Goal: Task Accomplishment & Management: Complete application form

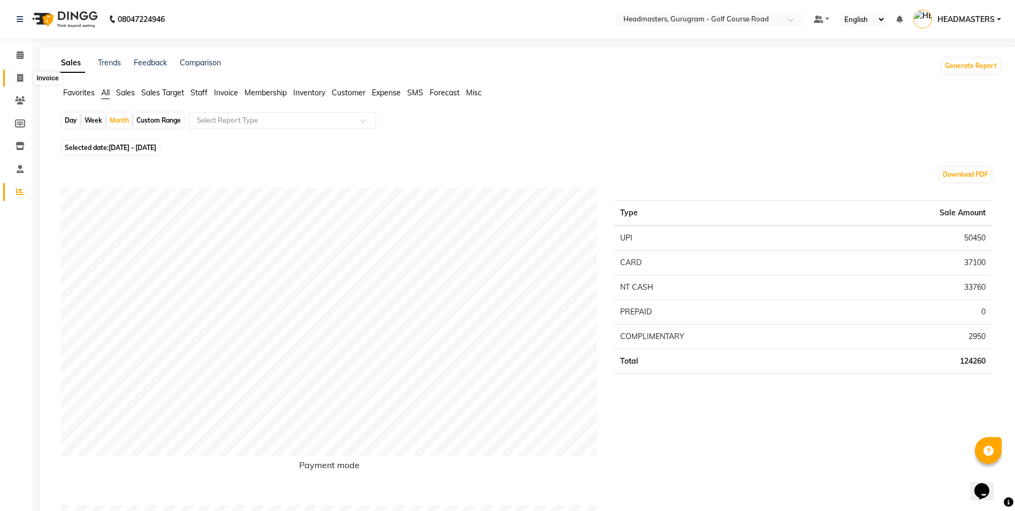
click at [14, 79] on span at bounding box center [20, 78] width 19 height 12
select select "service"
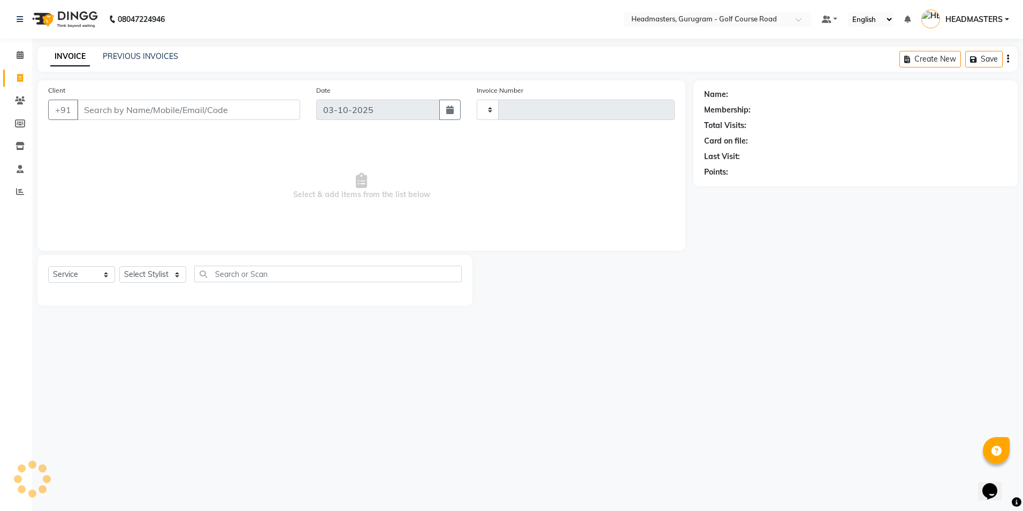
type input "2916"
select select "7134"
click at [93, 116] on input "Client" at bounding box center [188, 110] width 223 height 20
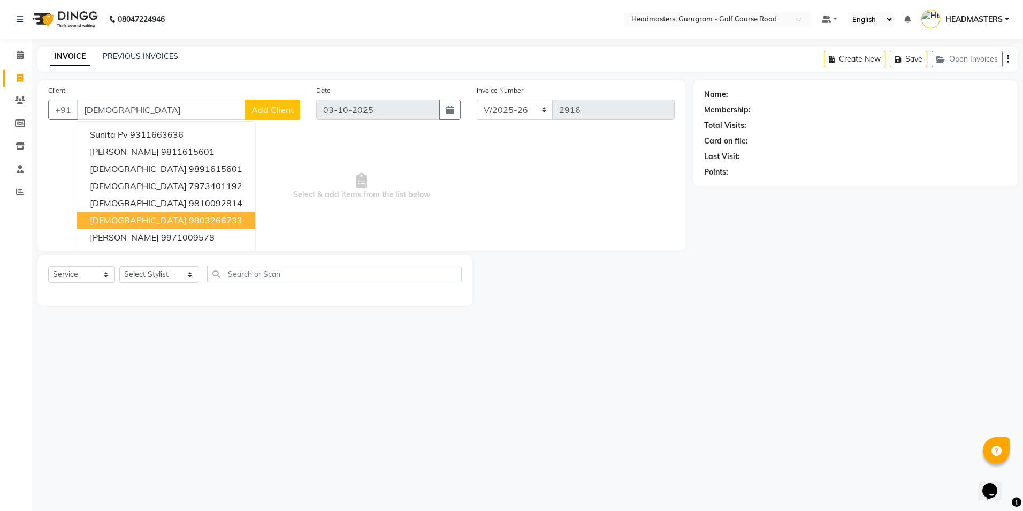
click at [189, 219] on ngb-highlight "9803266733" at bounding box center [216, 220] width 54 height 11
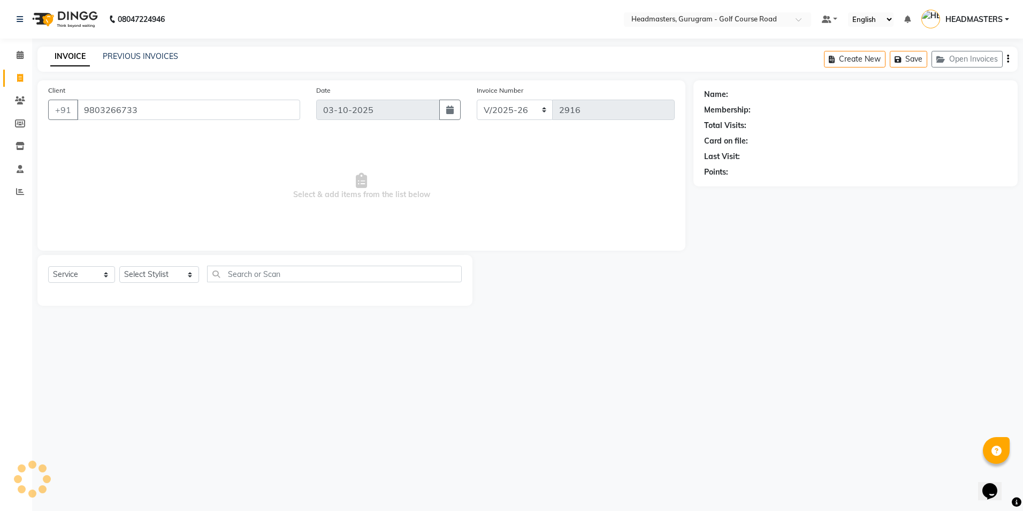
type input "9803266733"
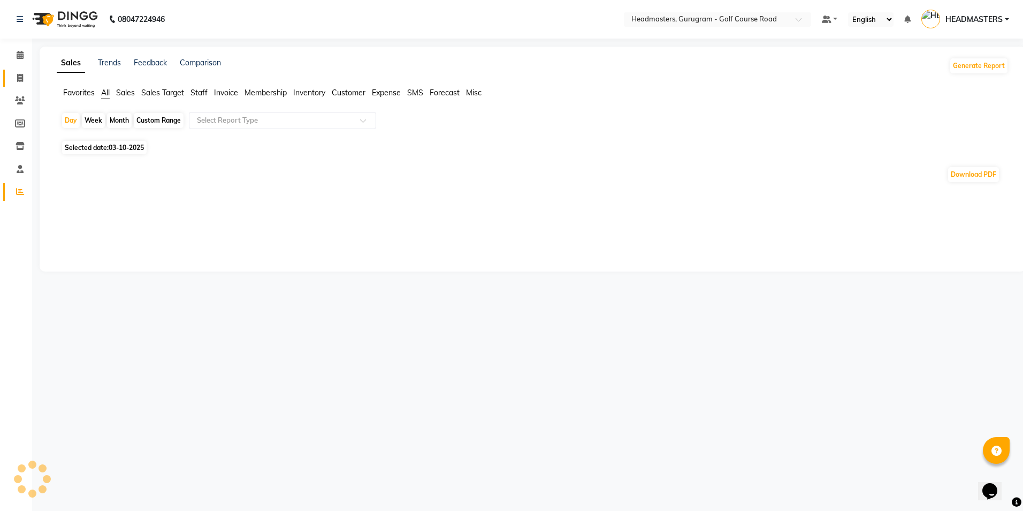
click at [8, 79] on link "Invoice" at bounding box center [16, 79] width 26 height 18
select select "service"
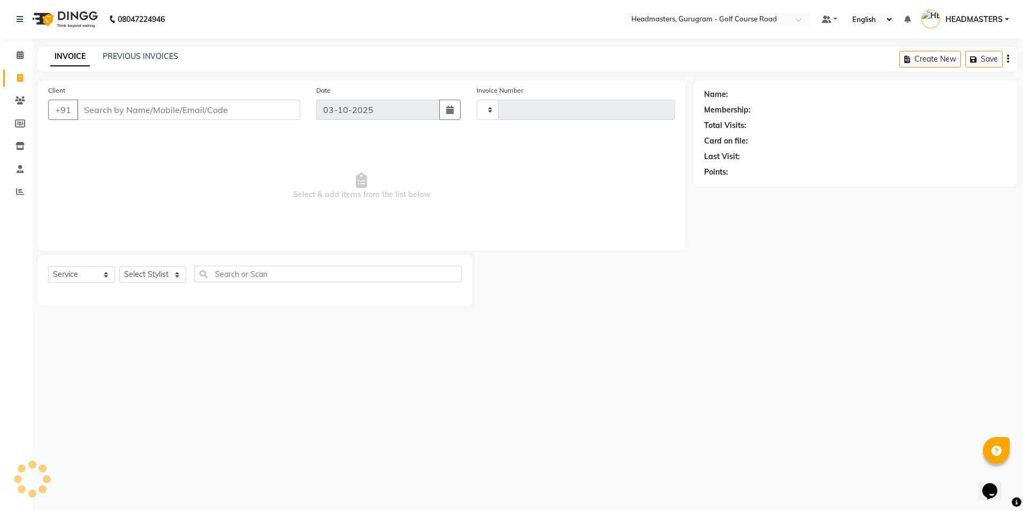
click at [90, 112] on input "Client" at bounding box center [188, 110] width 223 height 20
type input "2916"
select select "7134"
type input "8800433369"
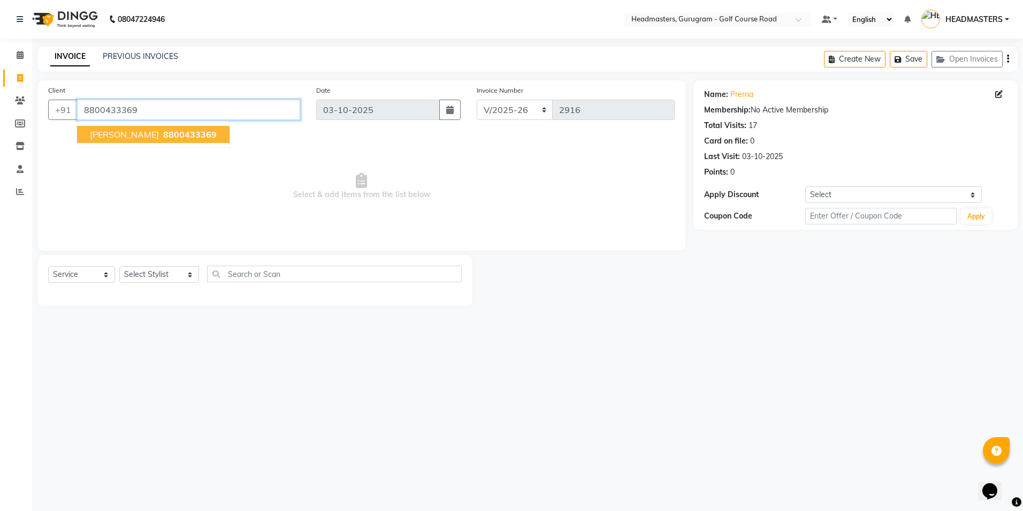
drag, startPoint x: 149, startPoint y: 113, endPoint x: 77, endPoint y: 116, distance: 72.3
click at [77, 116] on input "8800433369" at bounding box center [188, 110] width 223 height 20
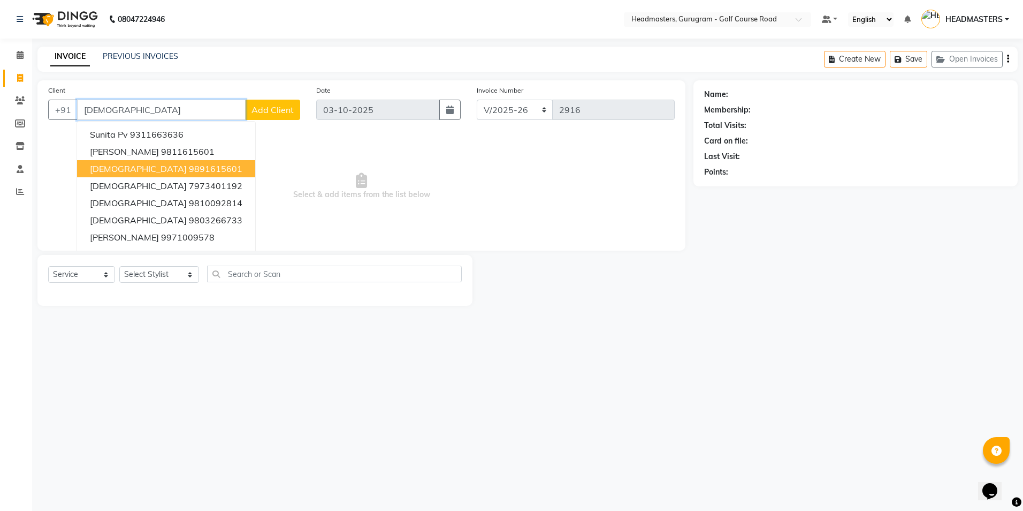
click at [114, 175] on button "Sunita 9891615601" at bounding box center [166, 168] width 178 height 17
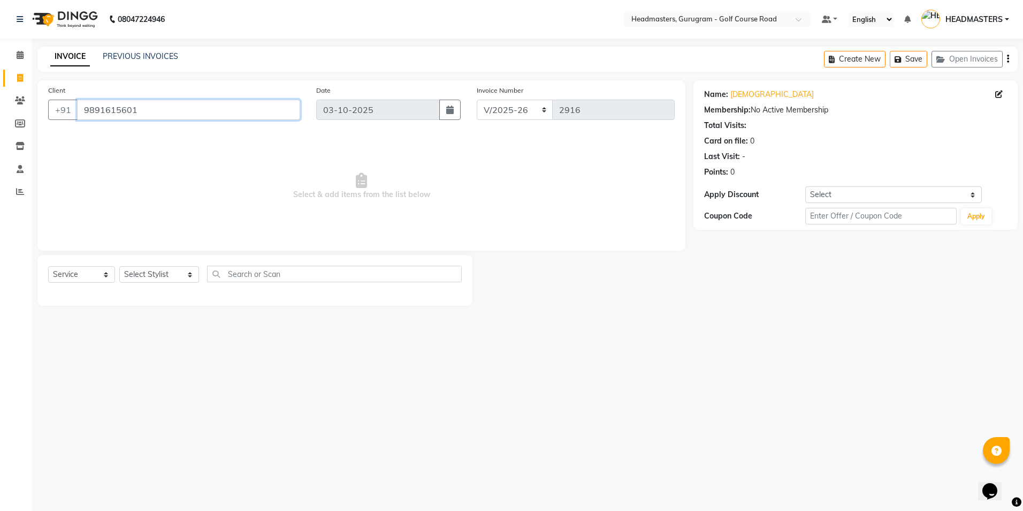
click at [149, 105] on input "9891615601" at bounding box center [188, 110] width 223 height 20
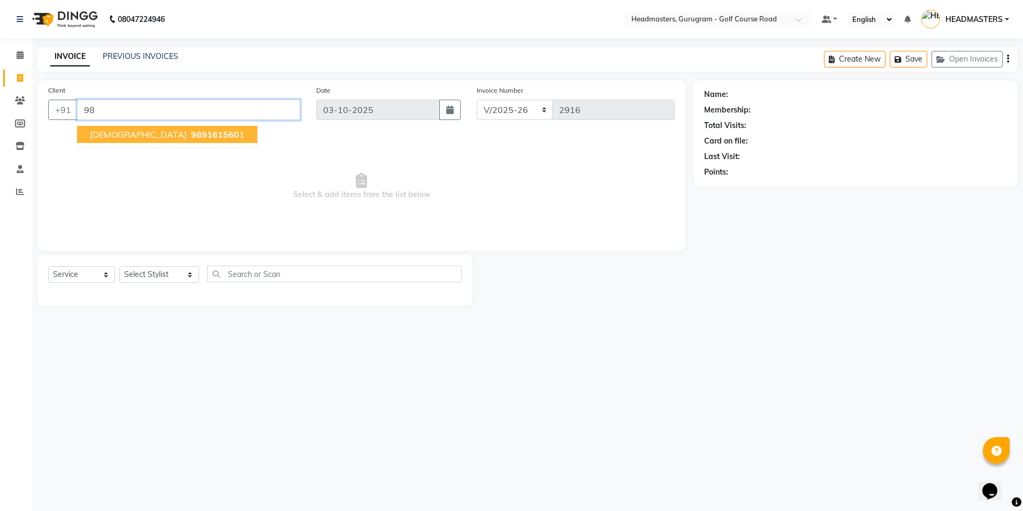
type input "9"
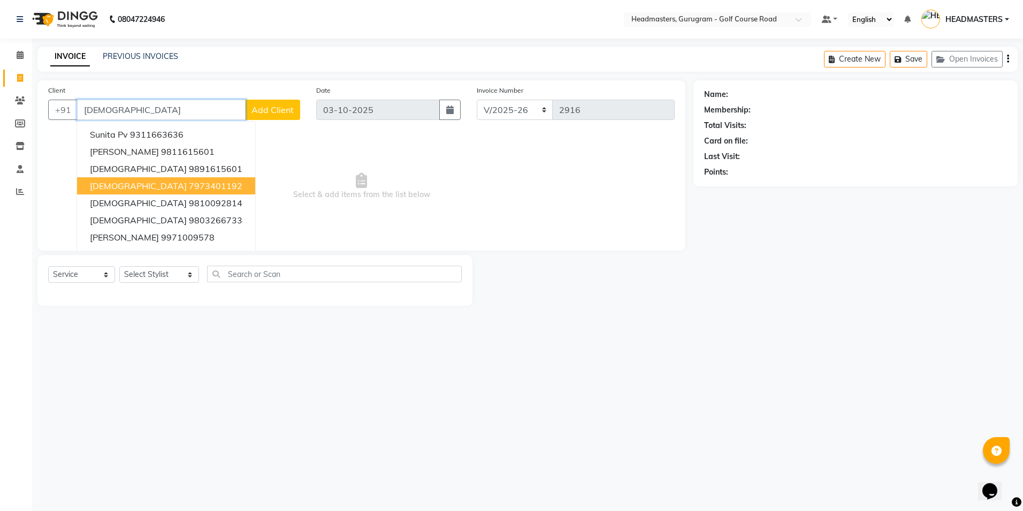
click at [189, 186] on ngb-highlight "7973401192" at bounding box center [216, 185] width 54 height 11
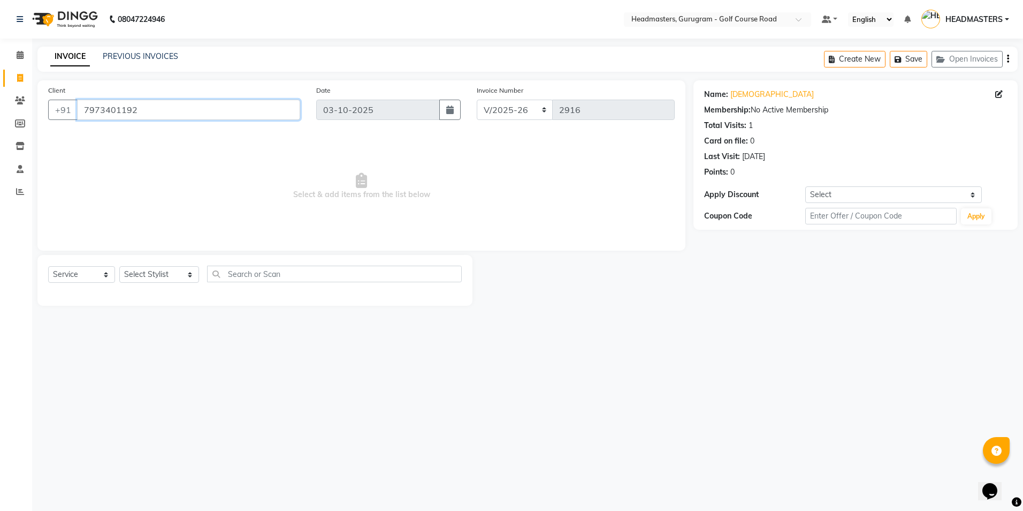
drag, startPoint x: 148, startPoint y: 118, endPoint x: 116, endPoint y: 96, distance: 39.6
click at [145, 115] on input "7973401192" at bounding box center [188, 110] width 223 height 20
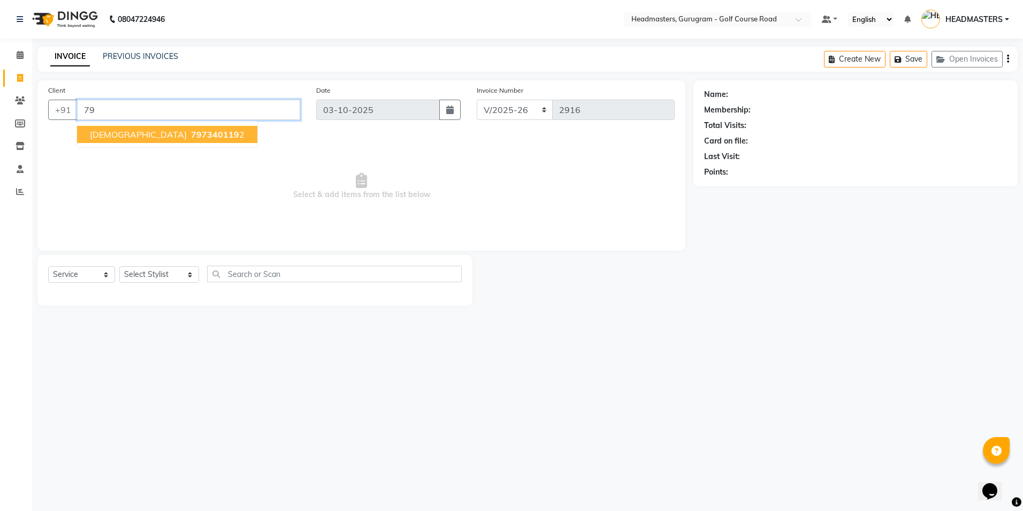
type input "7"
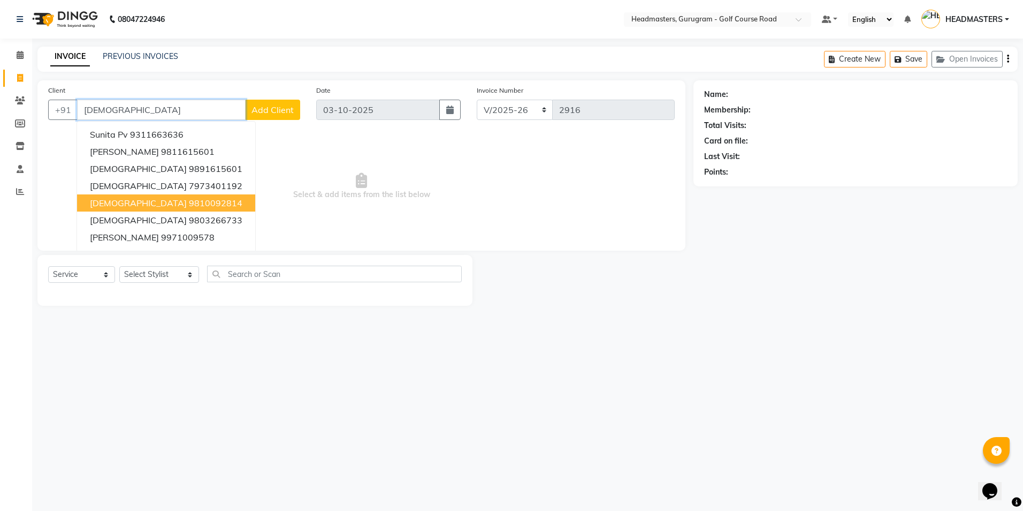
click at [113, 204] on span "[DEMOGRAPHIC_DATA]" at bounding box center [138, 203] width 97 height 11
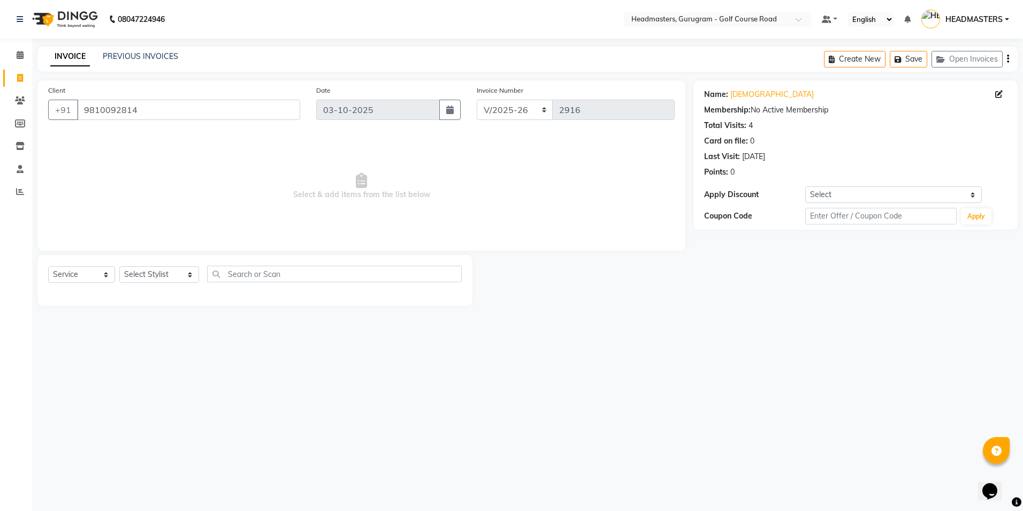
click at [753, 92] on div "Name: [PERSON_NAME]" at bounding box center [855, 94] width 303 height 11
click at [735, 93] on link "[DEMOGRAPHIC_DATA]" at bounding box center [773, 94] width 84 height 11
click at [0, 134] on html "08047224946 Select Location × Headmasters, Gurugram - Golf Course Road Default …" at bounding box center [511, 255] width 1023 height 511
click at [151, 108] on input "9810092814" at bounding box center [188, 110] width 223 height 20
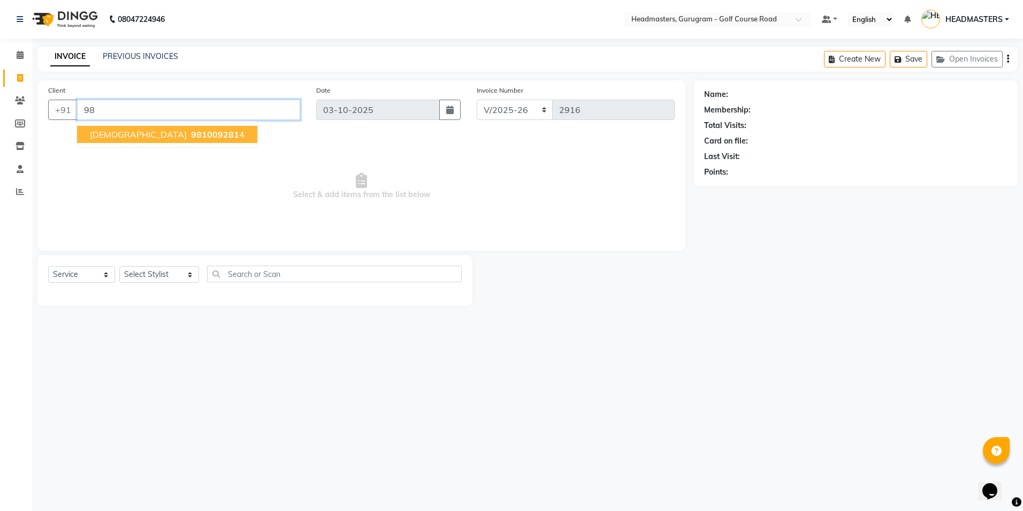
type input "9"
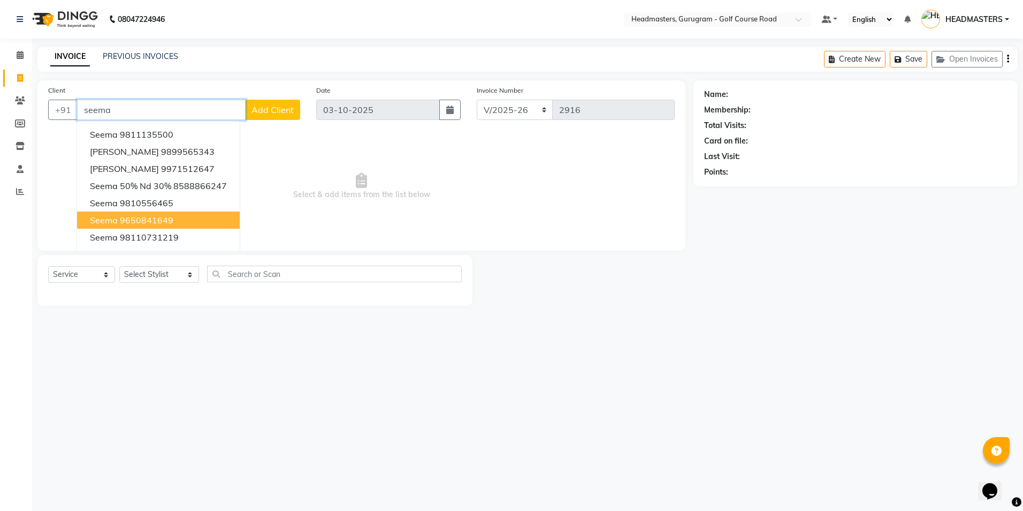
click at [150, 225] on button "Seema 9650841649" at bounding box center [158, 219] width 163 height 17
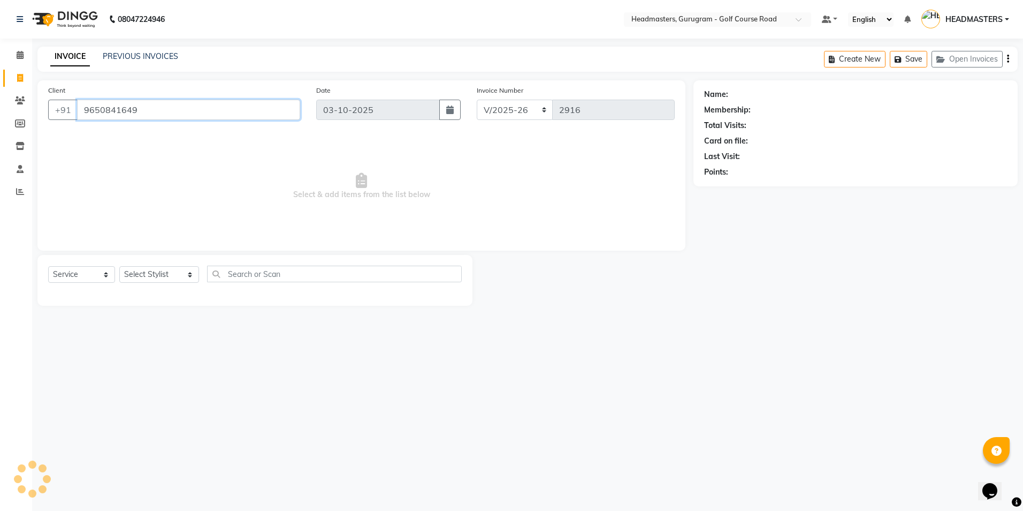
type input "9650841649"
drag, startPoint x: 148, startPoint y: 110, endPoint x: 80, endPoint y: 110, distance: 68.0
click at [80, 110] on input "9650841649" at bounding box center [188, 110] width 223 height 20
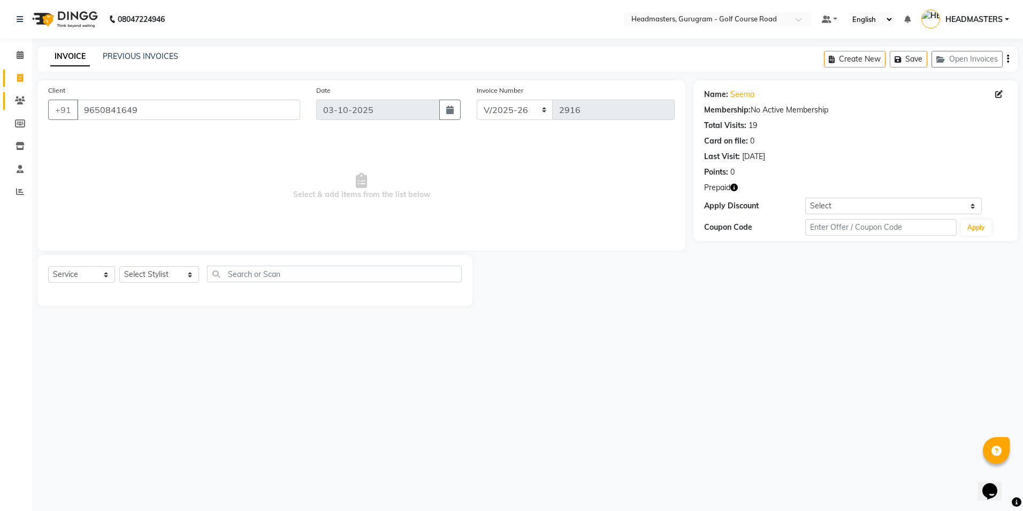
click at [10, 100] on link "Clients" at bounding box center [16, 101] width 26 height 18
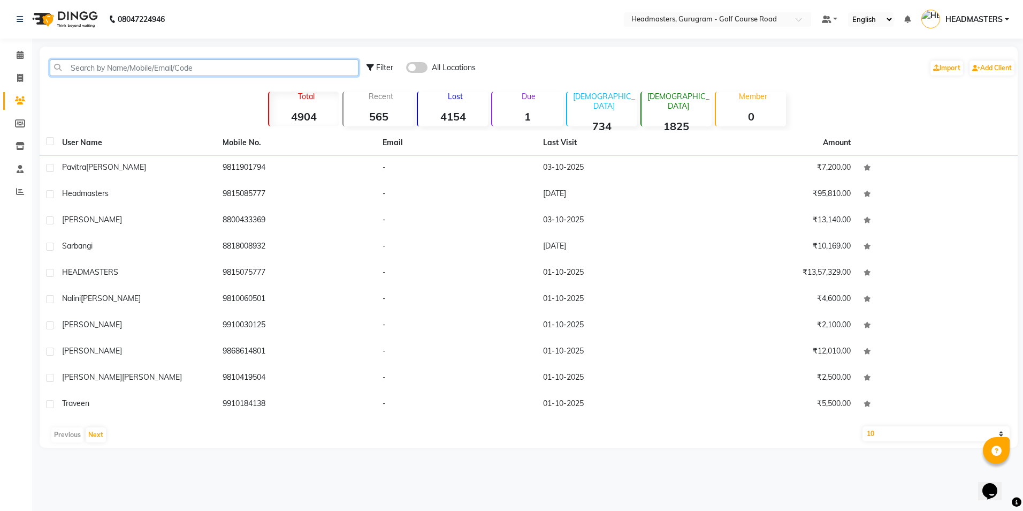
click at [94, 63] on input "text" at bounding box center [204, 67] width 309 height 17
paste input "9650841649"
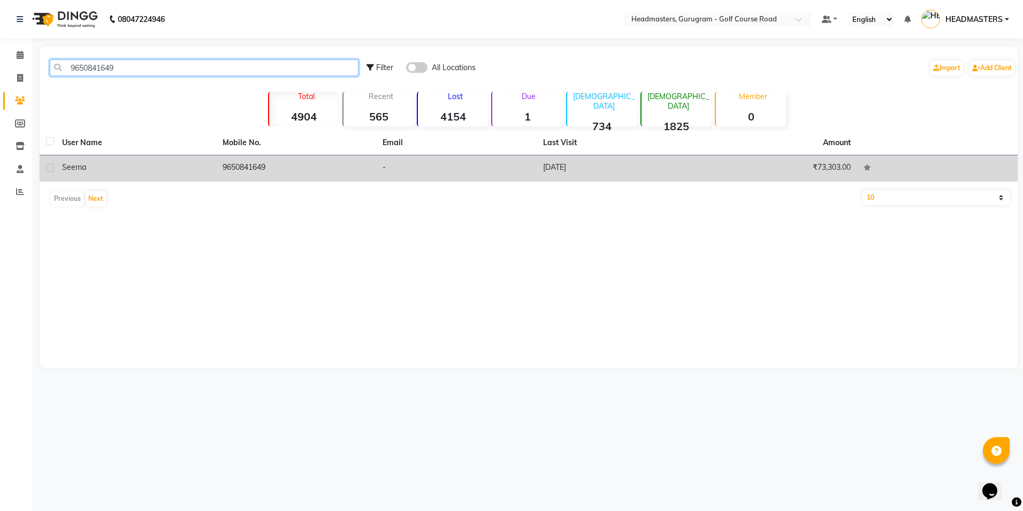
type input "9650841649"
click at [245, 159] on td "9650841649" at bounding box center [296, 168] width 161 height 26
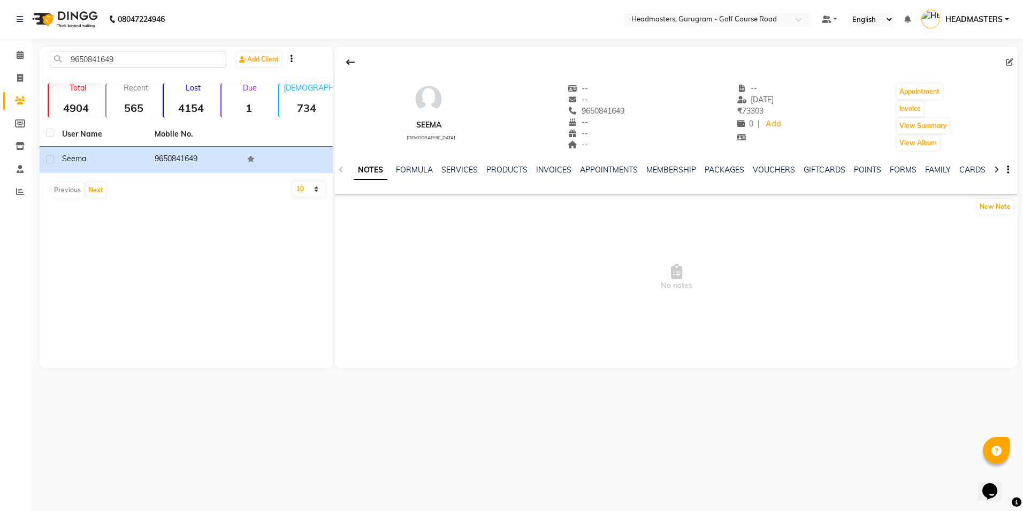
click at [554, 162] on div "NOTES FORMULA SERVICES PRODUCTS INVOICES APPOINTMENTS MEMBERSHIP PACKAGES VOUCH…" at bounding box center [676, 169] width 683 height 37
click at [548, 172] on link "INVOICES" at bounding box center [553, 170] width 35 height 10
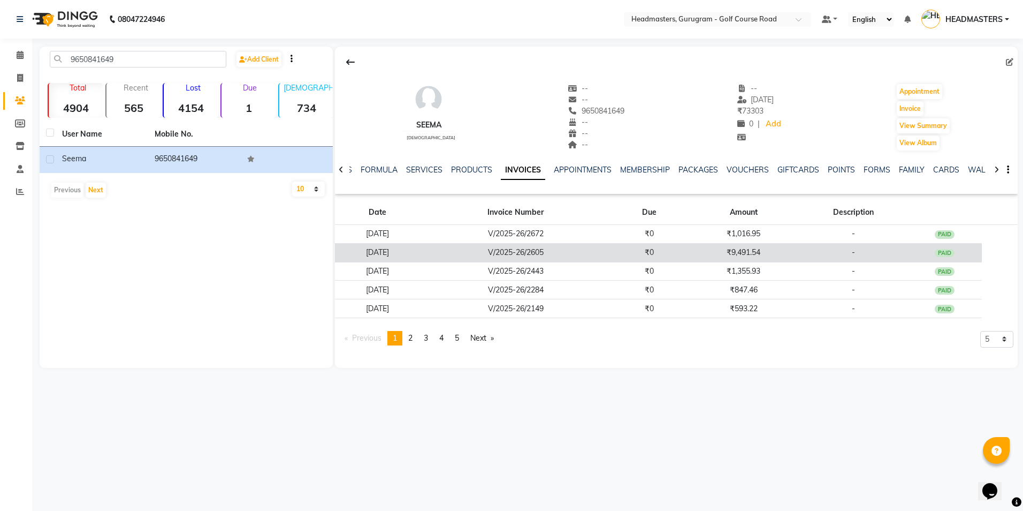
click at [612, 249] on td "V/2025-26/2605" at bounding box center [516, 252] width 192 height 19
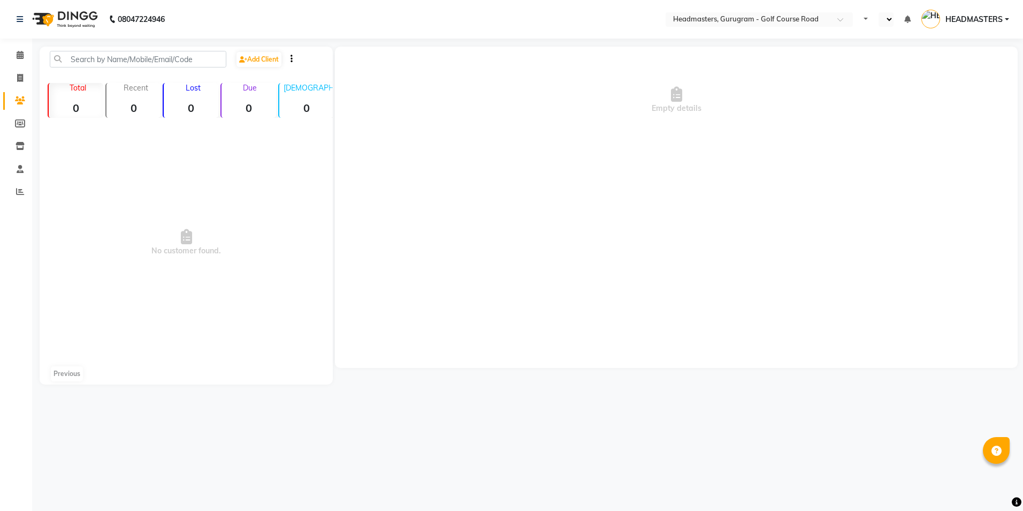
select select "en"
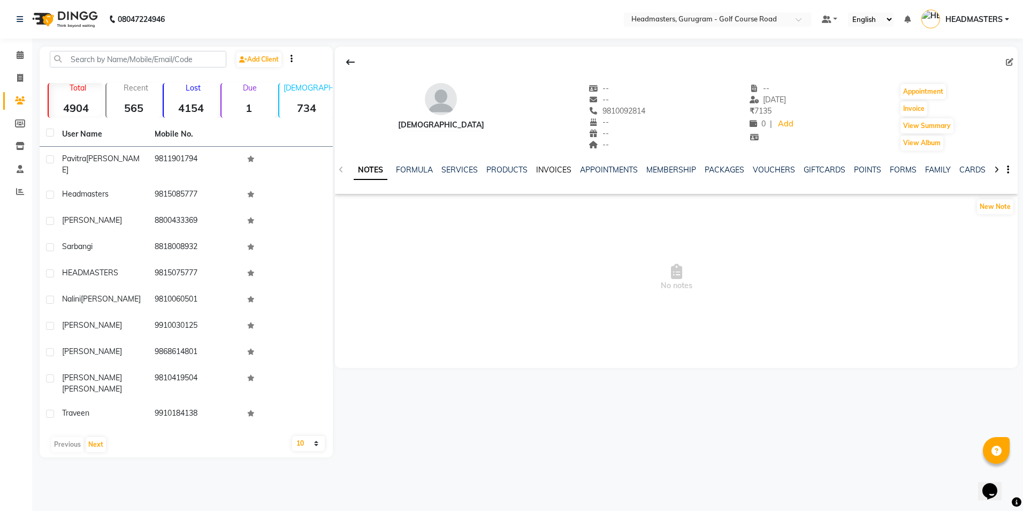
click at [547, 165] on link "INVOICES" at bounding box center [553, 170] width 35 height 10
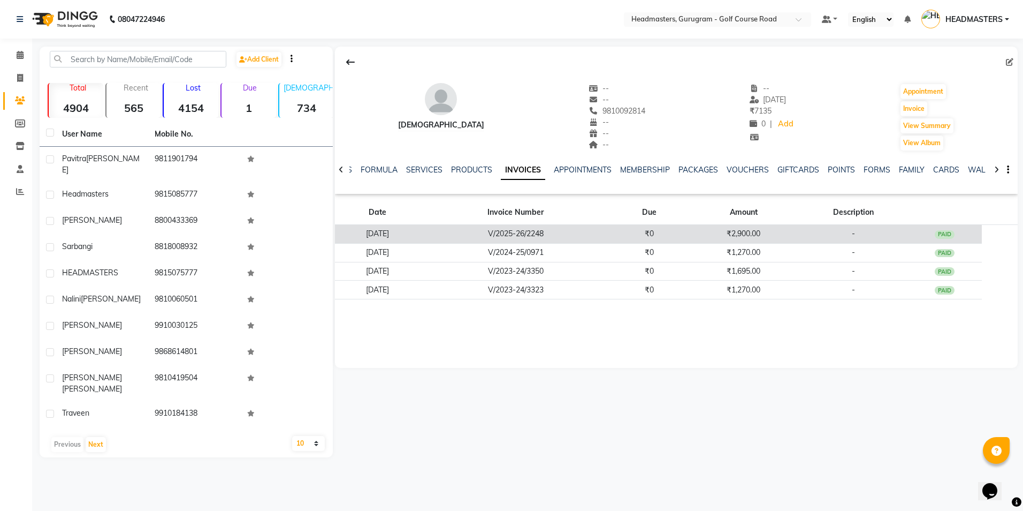
click at [588, 237] on td "V/2025-26/2248" at bounding box center [516, 234] width 192 height 19
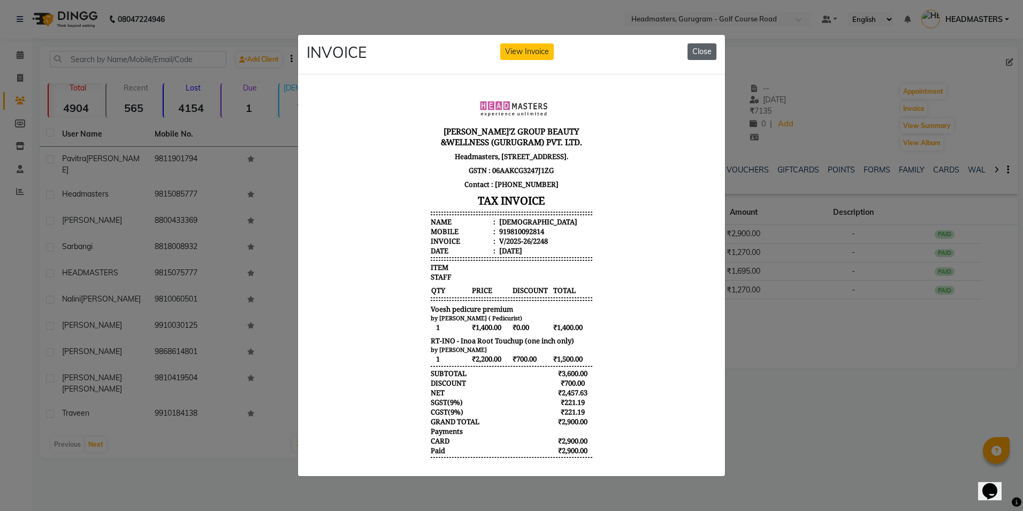
click at [709, 44] on button "Close" at bounding box center [702, 51] width 29 height 17
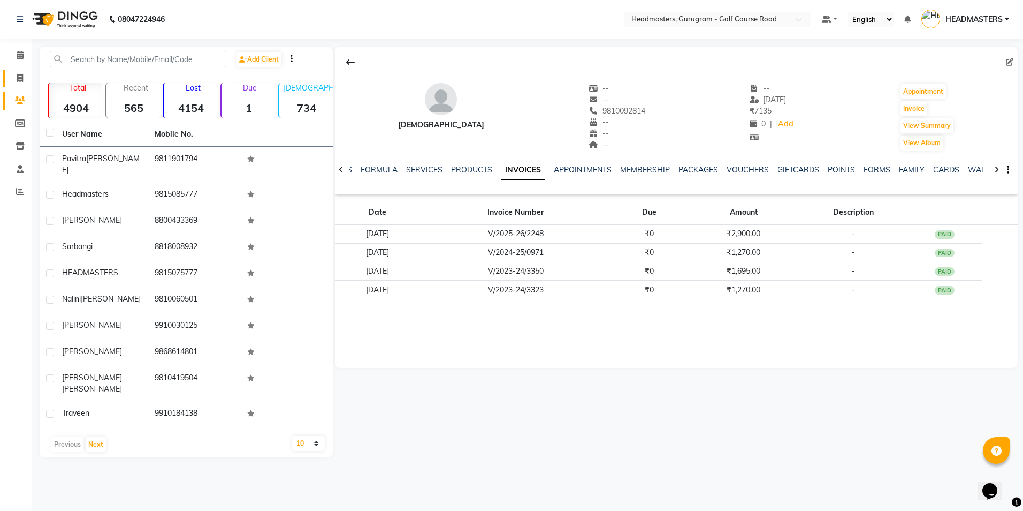
click at [9, 74] on link "Invoice" at bounding box center [16, 79] width 26 height 18
select select "service"
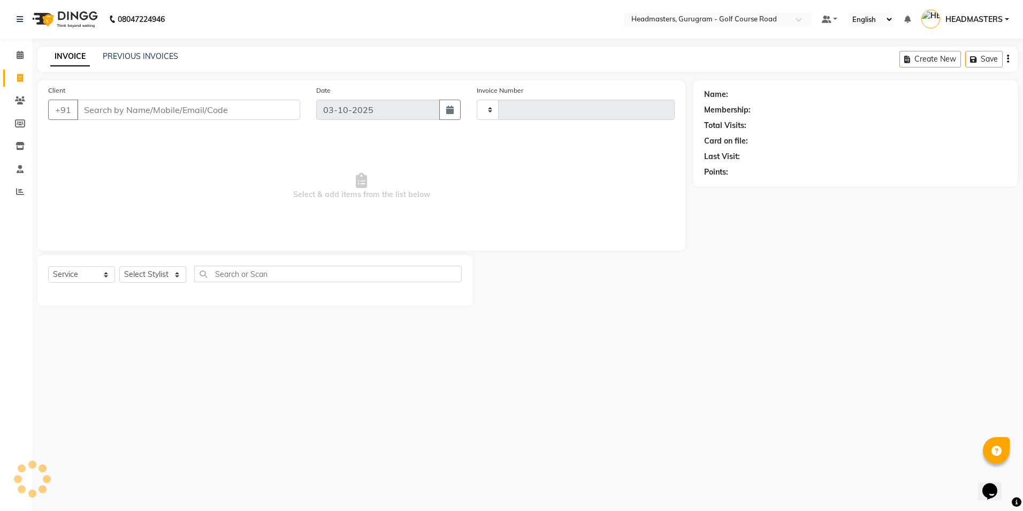
type input "2916"
select select "7134"
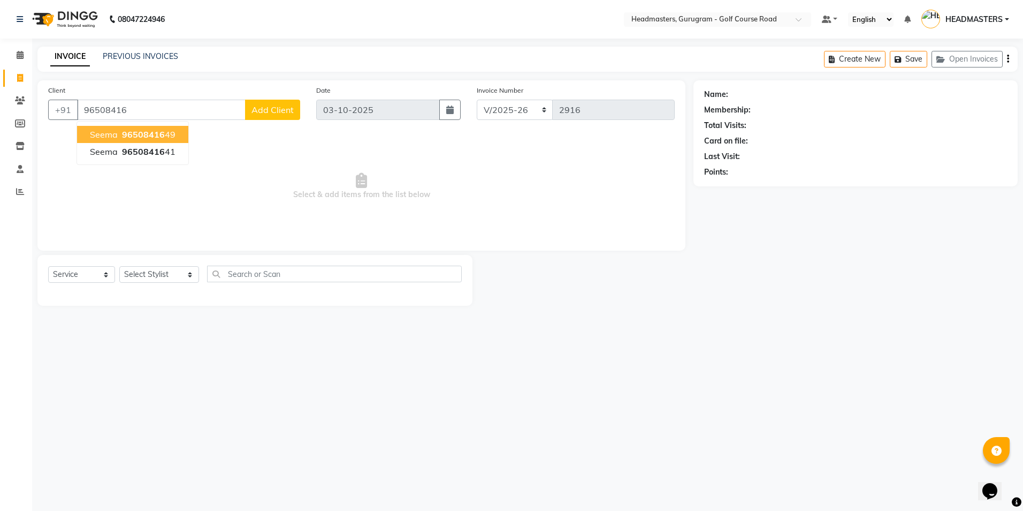
click at [155, 137] on span "96508416" at bounding box center [143, 134] width 43 height 11
type input "9650841649"
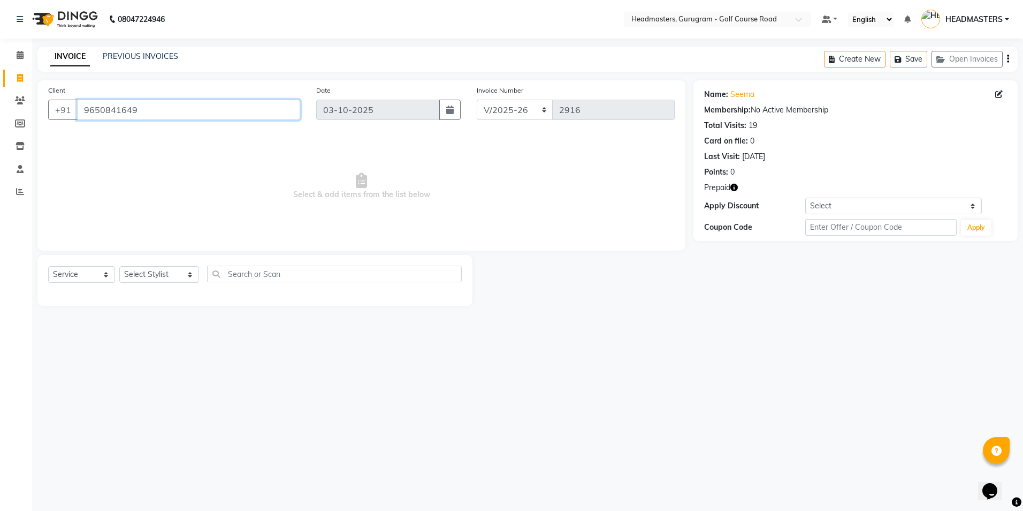
drag, startPoint x: 161, startPoint y: 108, endPoint x: 84, endPoint y: 112, distance: 77.7
click at [84, 112] on input "9650841649" at bounding box center [188, 110] width 223 height 20
click at [13, 78] on span at bounding box center [20, 78] width 19 height 12
select select "service"
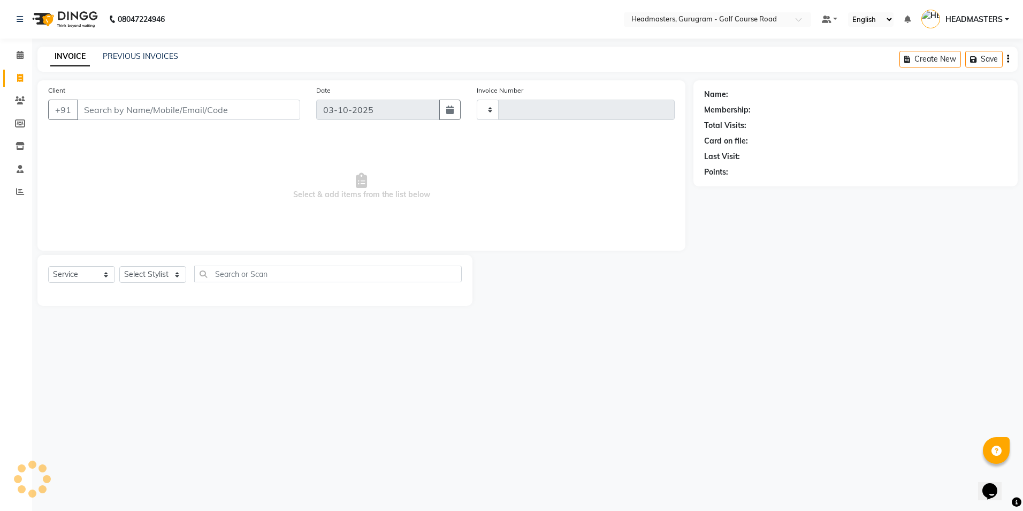
type input "2916"
select select "7134"
click at [82, 109] on input "Client" at bounding box center [188, 110] width 223 height 20
type input "9650841649"
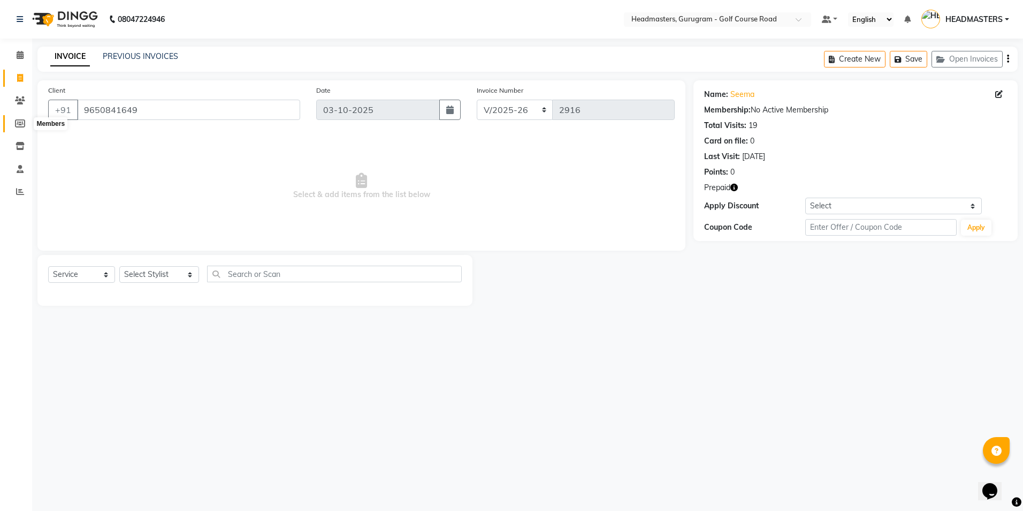
click at [16, 122] on icon at bounding box center [20, 123] width 10 height 8
select select
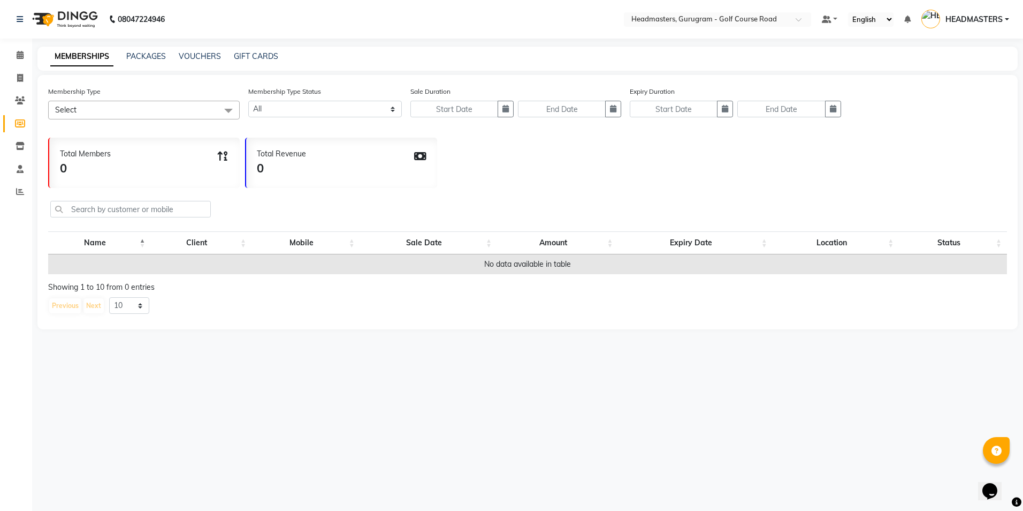
click at [25, 88] on li "Invoice" at bounding box center [16, 78] width 32 height 23
click at [21, 102] on icon at bounding box center [20, 100] width 10 height 8
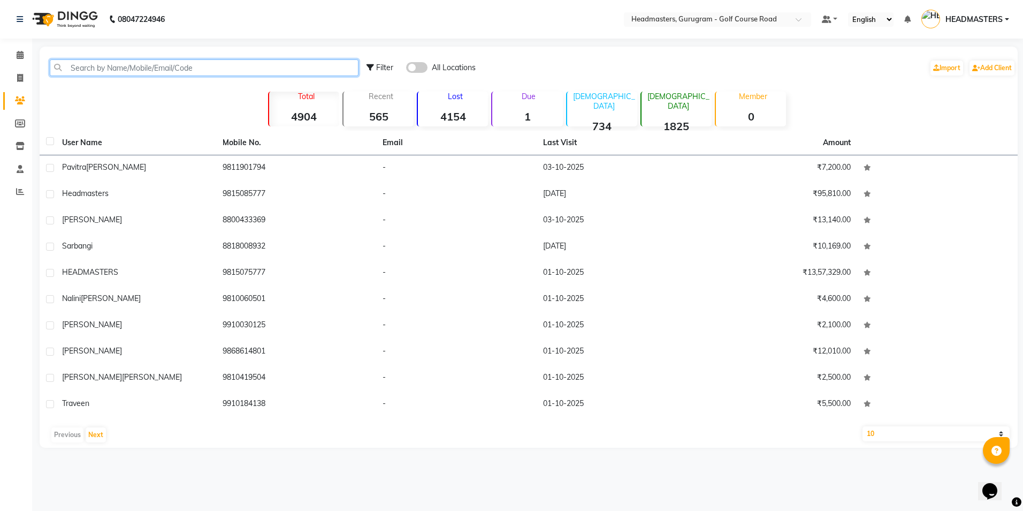
paste input "9650841649"
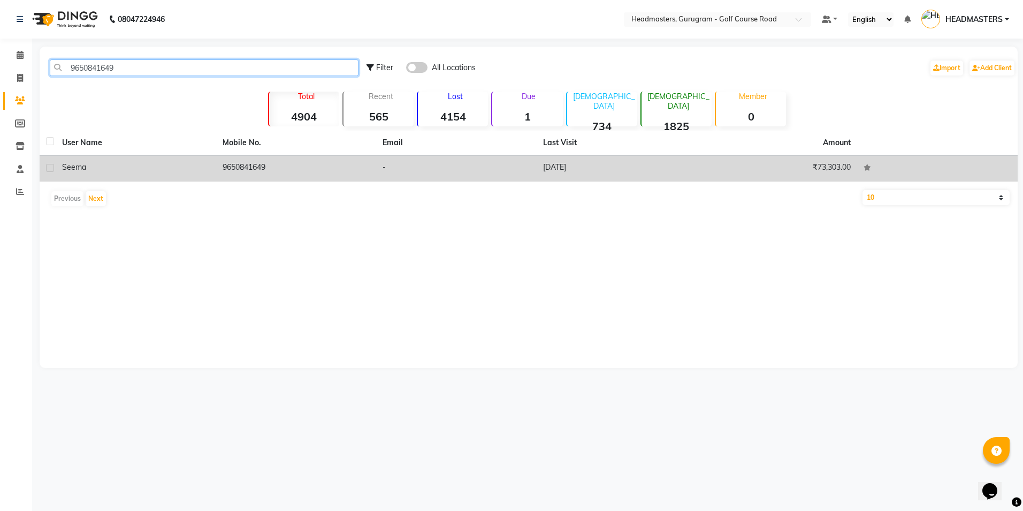
type input "9650841649"
click at [221, 174] on td "9650841649" at bounding box center [296, 168] width 161 height 26
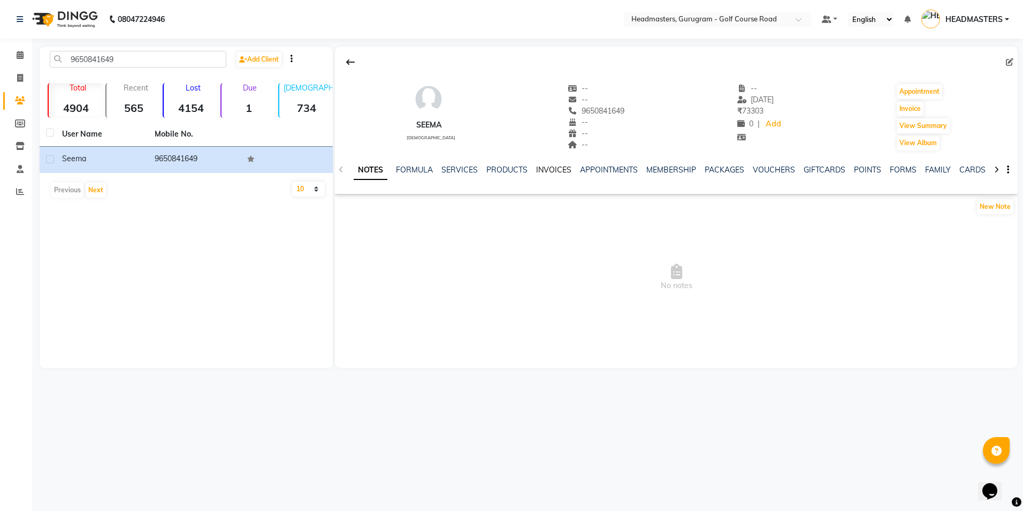
click at [548, 166] on link "INVOICES" at bounding box center [553, 170] width 35 height 10
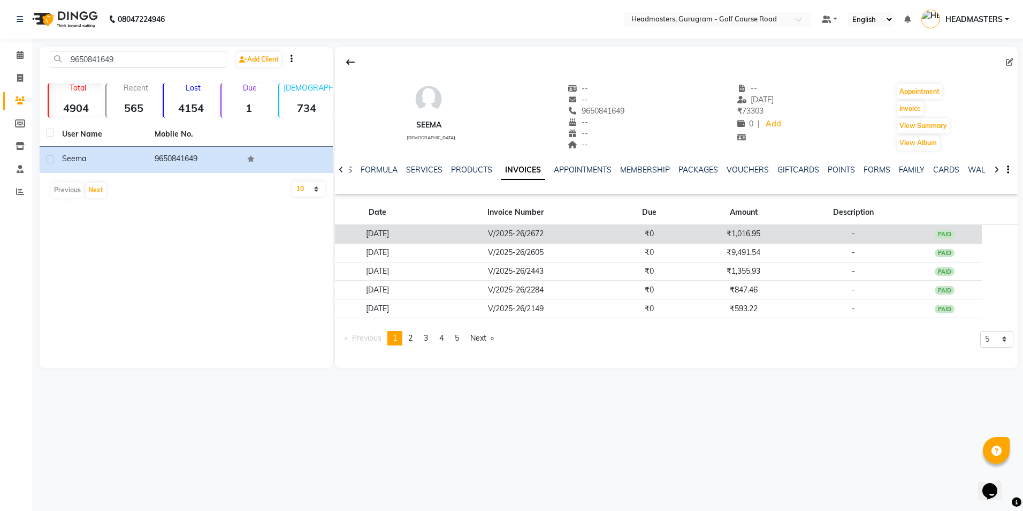
click at [596, 238] on td "V/2025-26/2672" at bounding box center [516, 234] width 192 height 19
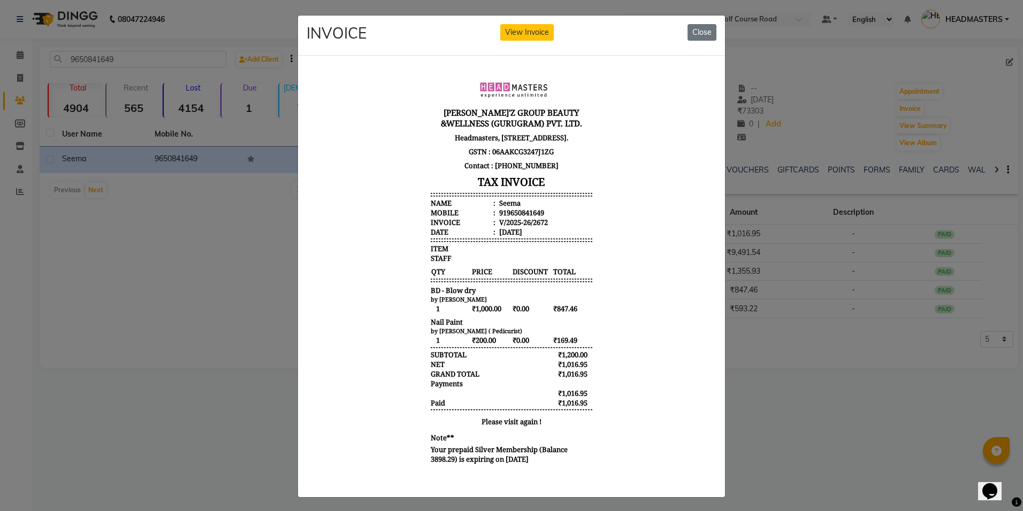
scroll to position [9, 0]
click at [688, 31] on button "Close" at bounding box center [702, 32] width 29 height 17
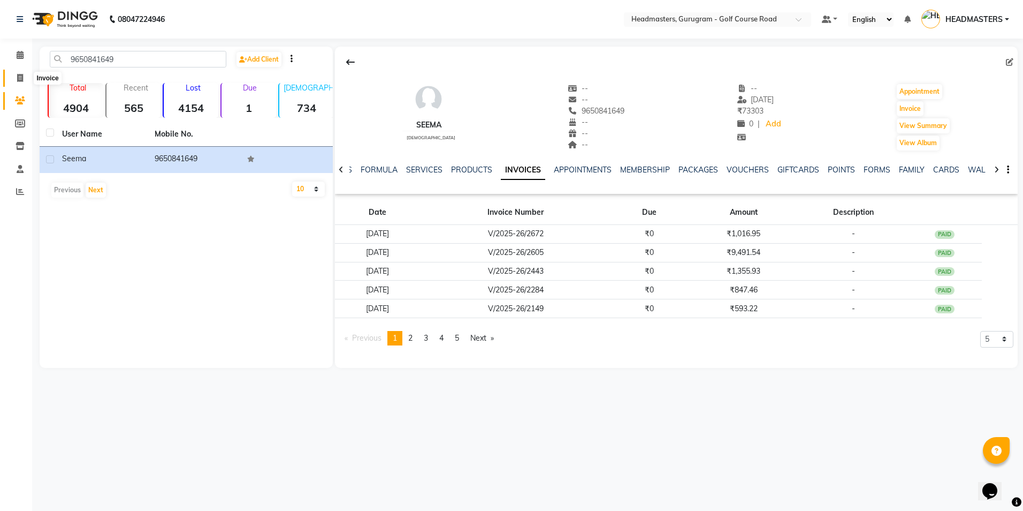
click at [13, 72] on span at bounding box center [20, 78] width 19 height 12
select select "service"
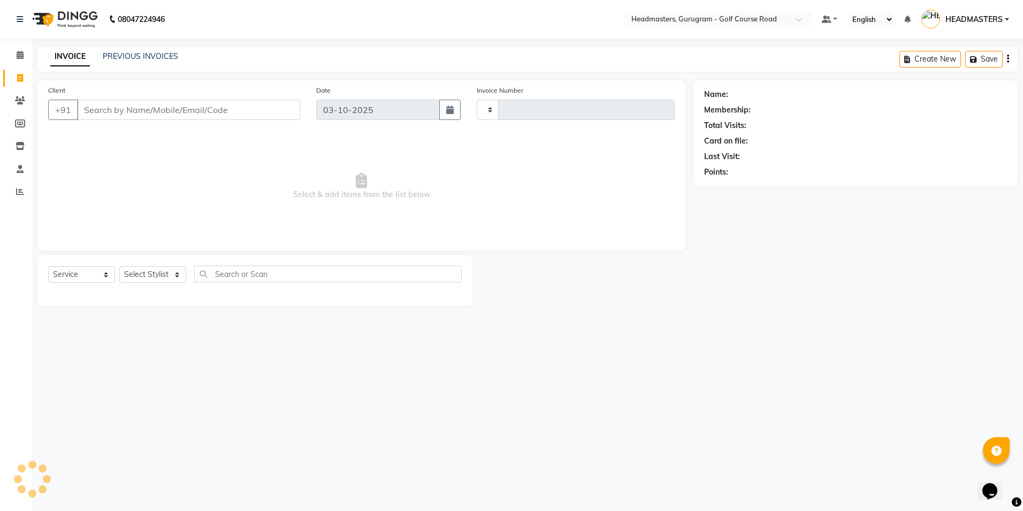
type input "2916"
select select "7134"
